Goal: Find contact information: Find contact information

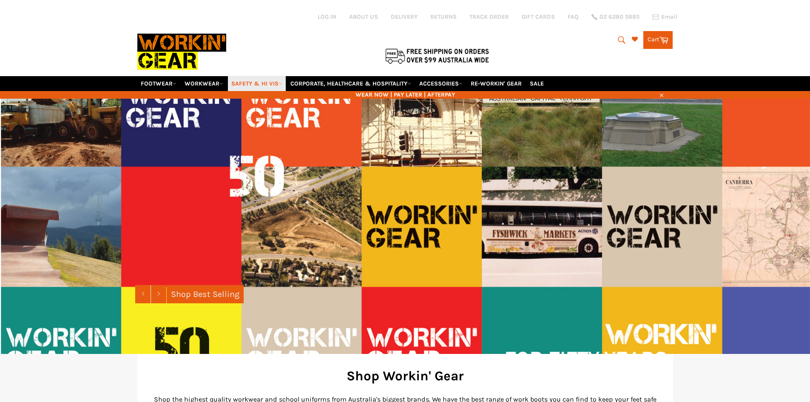
click at [257, 71] on header "Site navigation Log in ABOUT US DELIVERY RETURNS TRACK ORDER GIFT CARDS FAQ 02 …" at bounding box center [405, 49] width 810 height 99
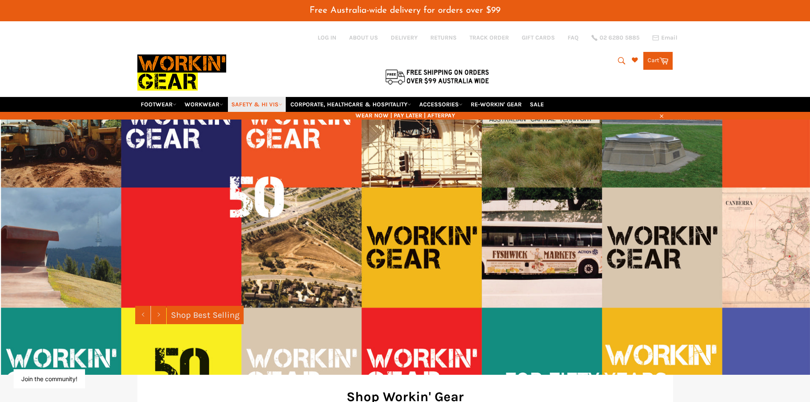
click at [254, 97] on link "SAFETY & HI VIS" at bounding box center [257, 104] width 58 height 15
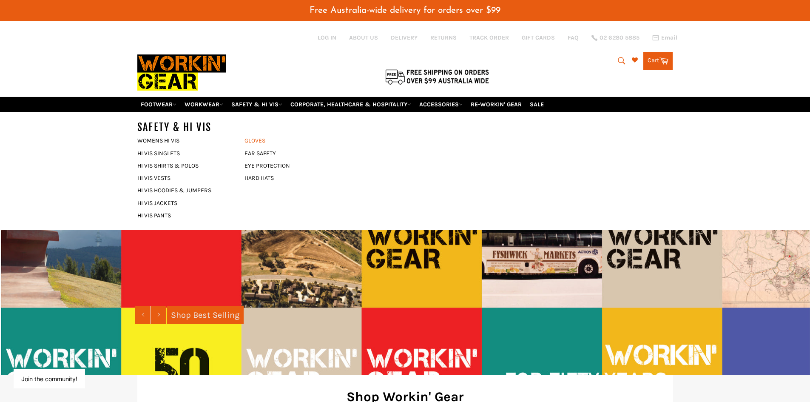
click at [252, 134] on link "GLOVES" at bounding box center [291, 140] width 103 height 12
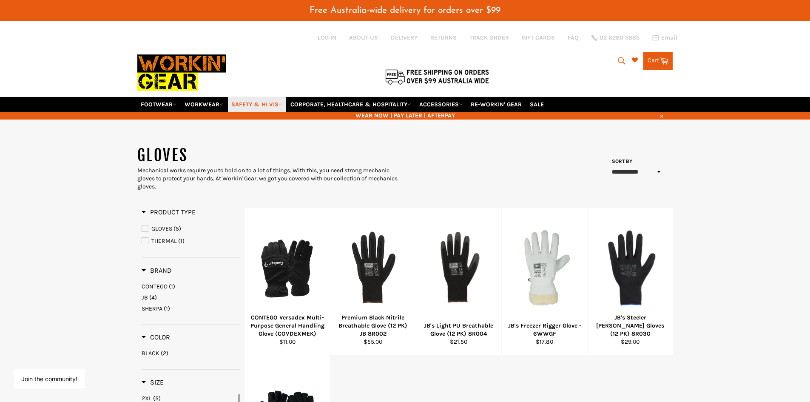
click at [261, 97] on link "SAFETY & HI VIS" at bounding box center [257, 104] width 58 height 15
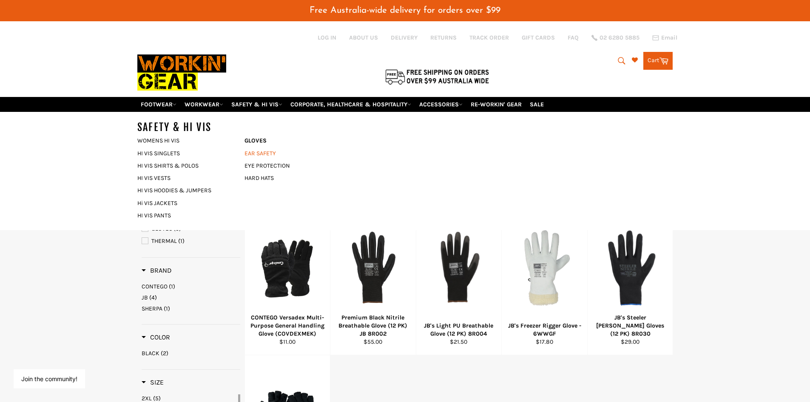
click at [253, 147] on link "EAR SAFETY" at bounding box center [291, 153] width 103 height 12
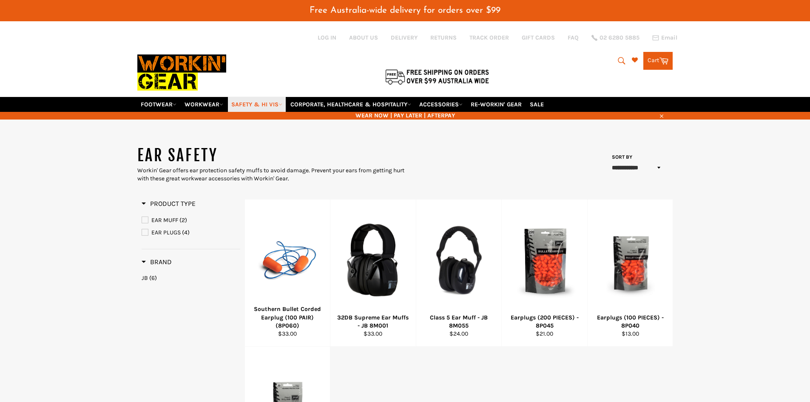
click at [274, 97] on link "SAFETY & HI VIS" at bounding box center [257, 104] width 58 height 15
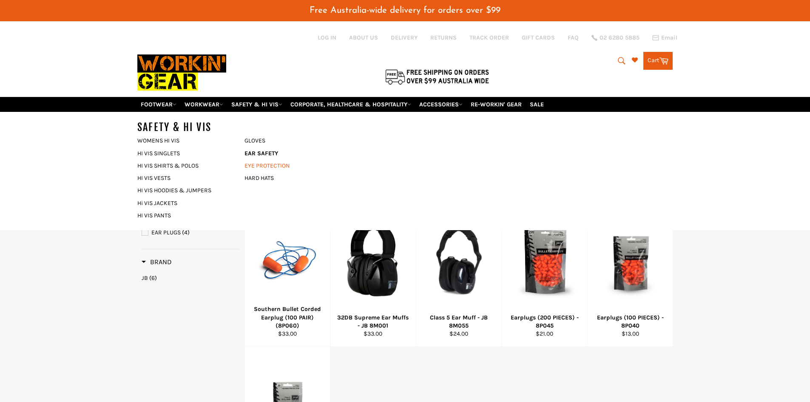
click at [263, 159] on link "EYE PROTECTION" at bounding box center [291, 165] width 103 height 12
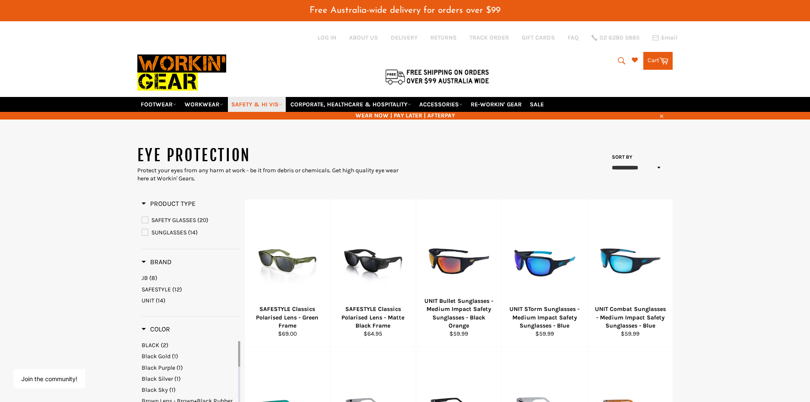
click at [282, 102] on icon at bounding box center [280, 104] width 4 height 4
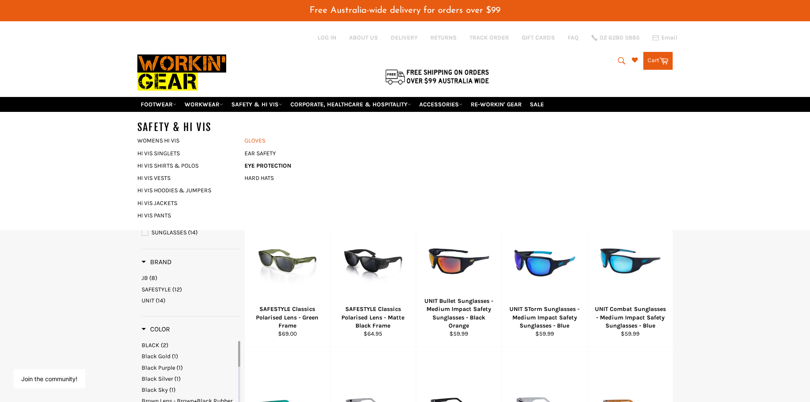
click at [257, 134] on link "GLOVES" at bounding box center [291, 140] width 103 height 12
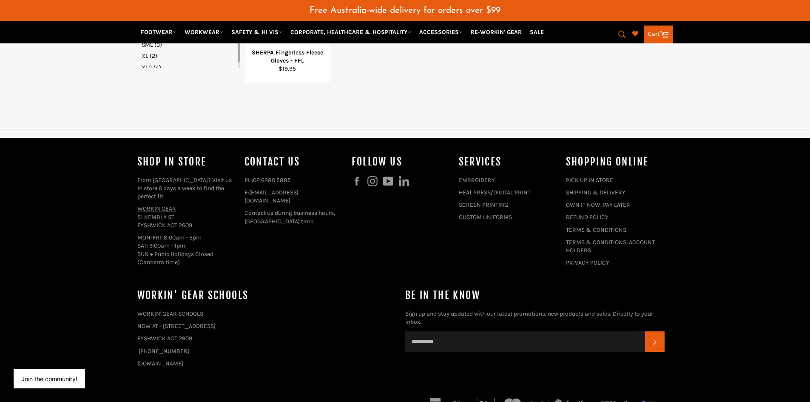
scroll to position [424, 0]
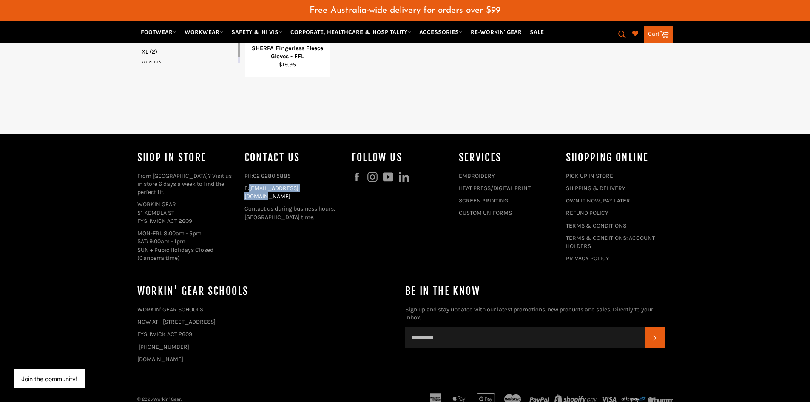
drag, startPoint x: 321, startPoint y: 178, endPoint x: 253, endPoint y: 178, distance: 68.0
click at [251, 184] on p "E: [EMAIL_ADDRESS][DOMAIN_NAME]" at bounding box center [293, 192] width 99 height 17
copy link "[EMAIL_ADDRESS][DOMAIN_NAME]"
